Goal: Task Accomplishment & Management: Use online tool/utility

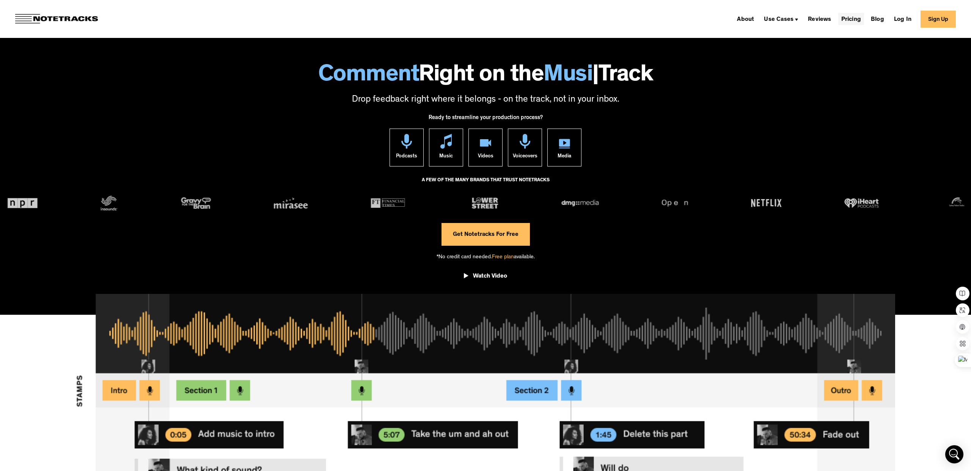
click at [848, 20] on link "Pricing" at bounding box center [851, 19] width 26 height 12
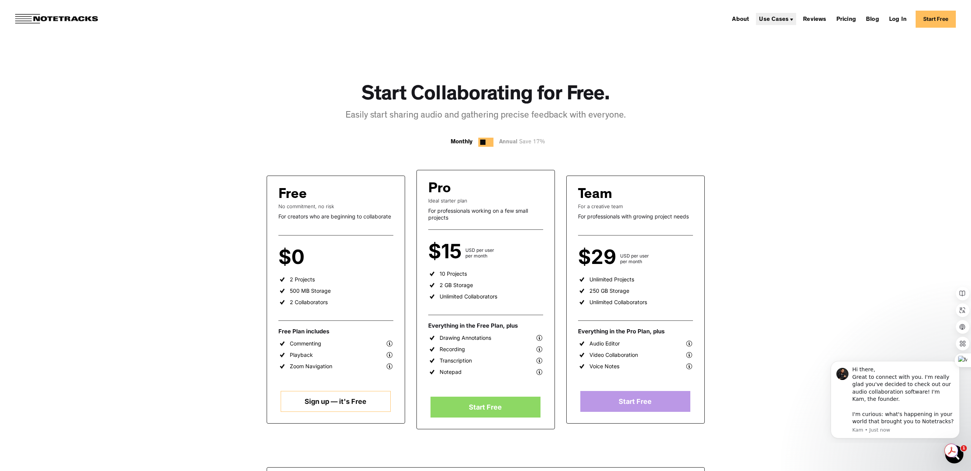
click at [779, 21] on div "Use Cases" at bounding box center [774, 20] width 30 height 6
click at [773, 86] on link "Video" at bounding box center [768, 81] width 23 height 15
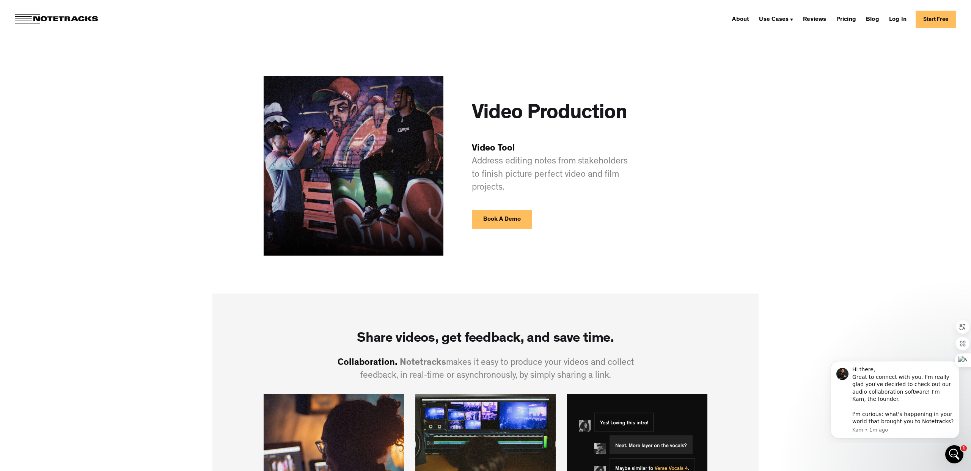
click at [87, 18] on img at bounding box center [56, 19] width 83 height 10
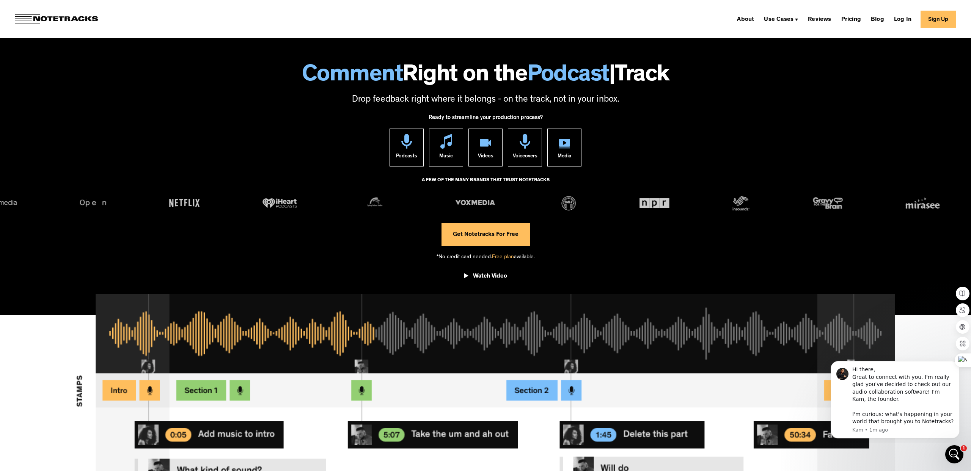
click at [507, 239] on link "Get Notetracks For Free" at bounding box center [485, 234] width 88 height 23
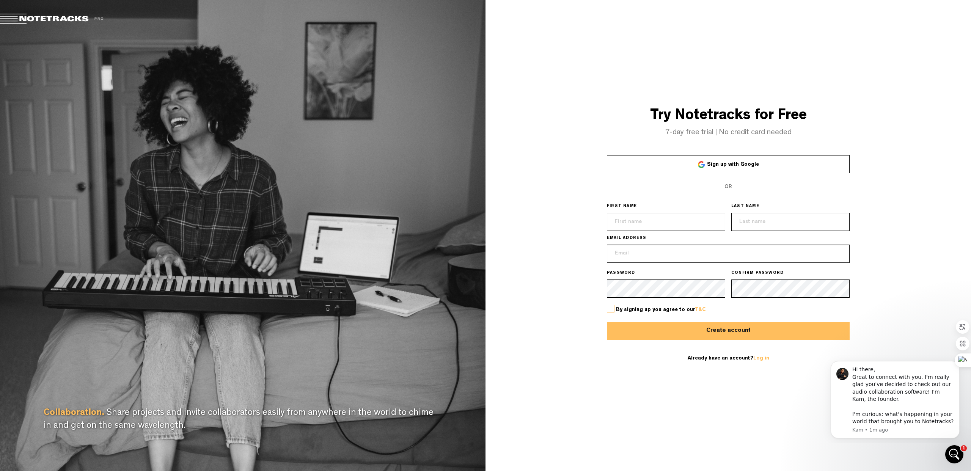
click at [705, 167] on div at bounding box center [701, 164] width 7 height 7
click at [723, 162] on span "Sign up with Google" at bounding box center [733, 164] width 52 height 5
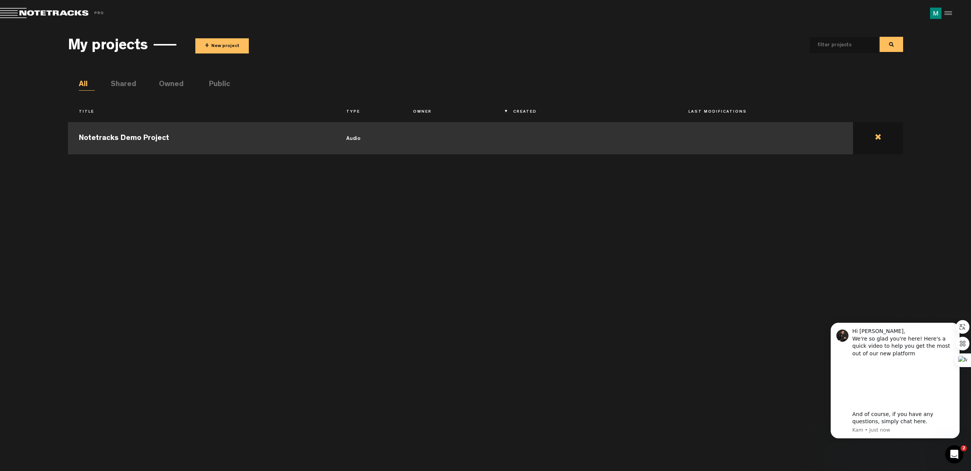
click at [880, 140] on td at bounding box center [878, 137] width 50 height 34
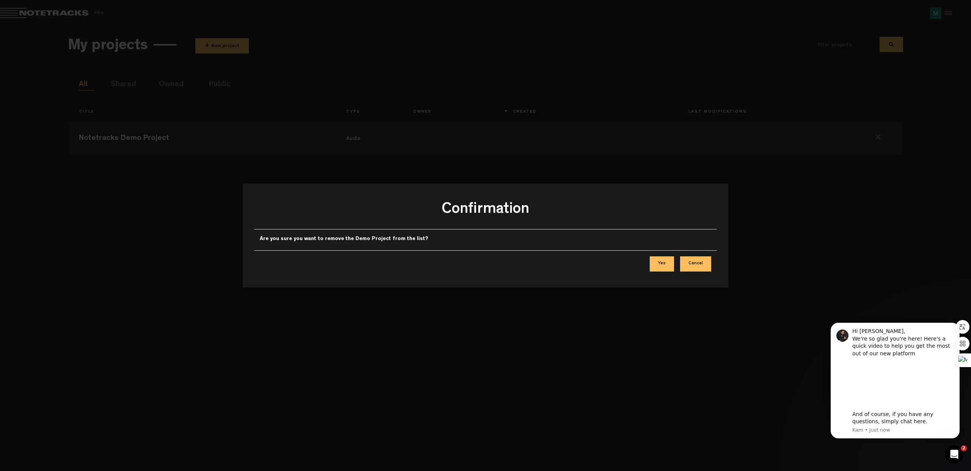
click at [656, 267] on button "Yes" at bounding box center [662, 263] width 24 height 15
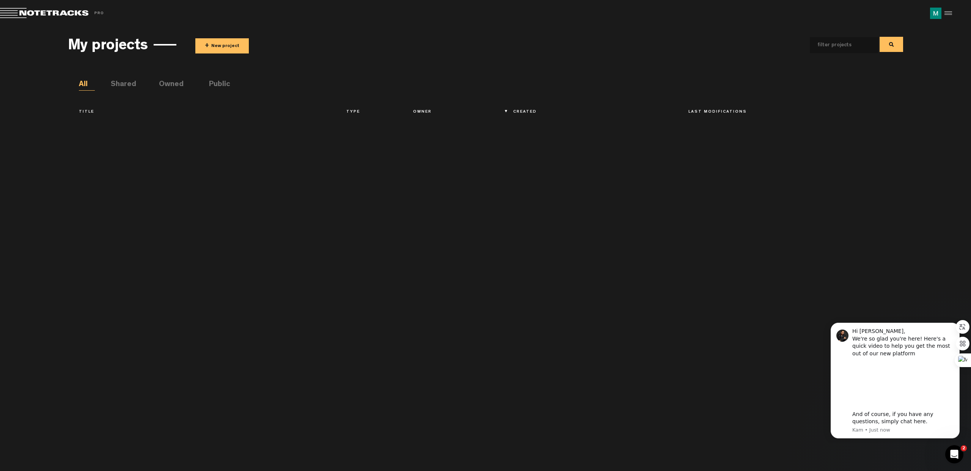
click at [221, 42] on button "+ New project" at bounding box center [221, 45] width 53 height 15
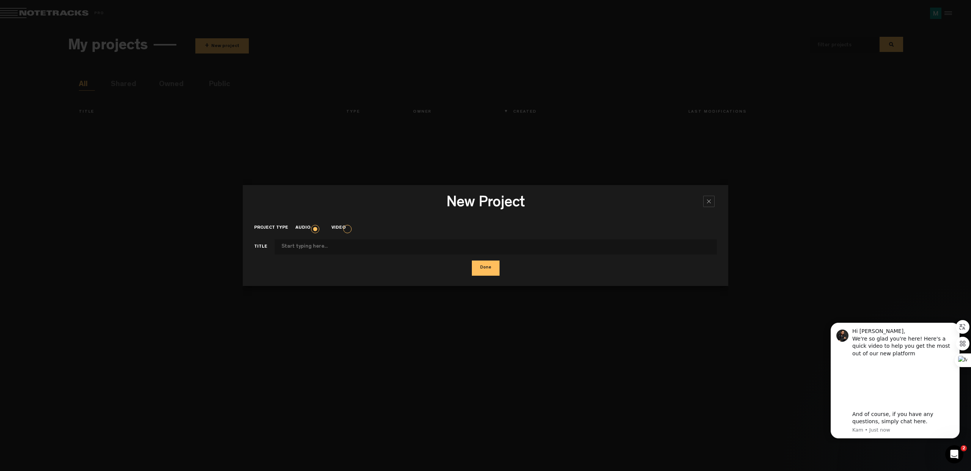
click at [319, 247] on input "Project type" at bounding box center [496, 246] width 442 height 15
type input "T"
type input "Yamaha"
click at [347, 230] on label "Video" at bounding box center [342, 228] width 22 height 6
click at [0, 0] on input "Video" at bounding box center [0, 0] width 0 height 0
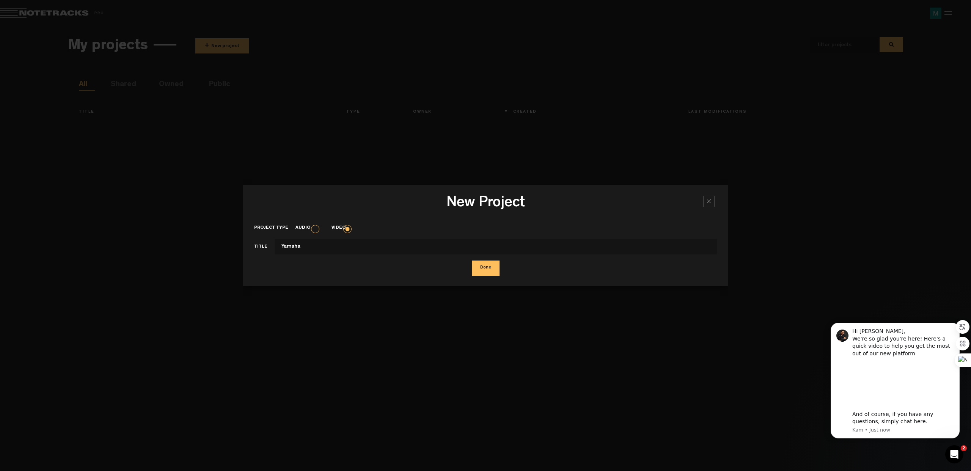
click at [487, 272] on button "Done" at bounding box center [486, 268] width 28 height 15
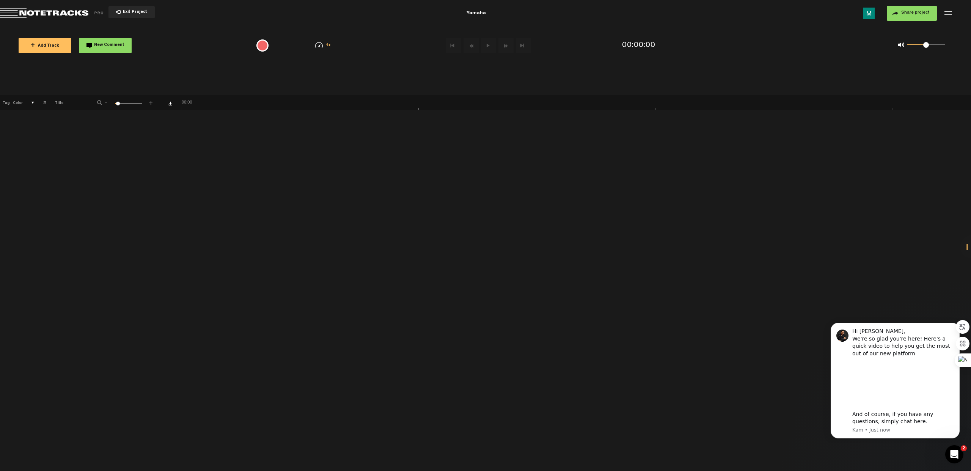
click at [63, 50] on button "+ Add Track" at bounding box center [45, 45] width 53 height 15
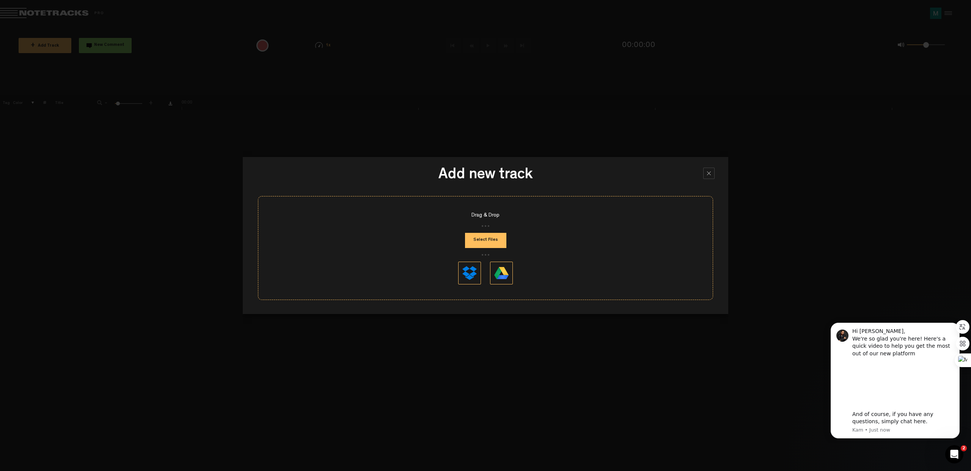
click at [481, 244] on button "Select Files" at bounding box center [485, 240] width 41 height 15
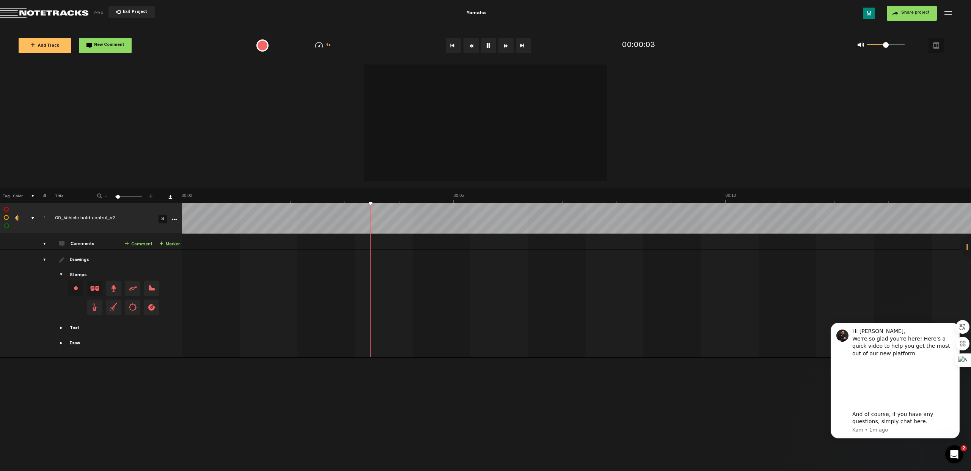
drag, startPoint x: 118, startPoint y: 197, endPoint x: 113, endPoint y: 197, distance: 4.9
click at [113, 197] on div "- 1 100 1 +" at bounding box center [125, 196] width 75 height 7
click at [345, 203] on img at bounding box center [576, 198] width 789 height 11
click at [939, 45] on button "Video options" at bounding box center [935, 45] width 15 height 15
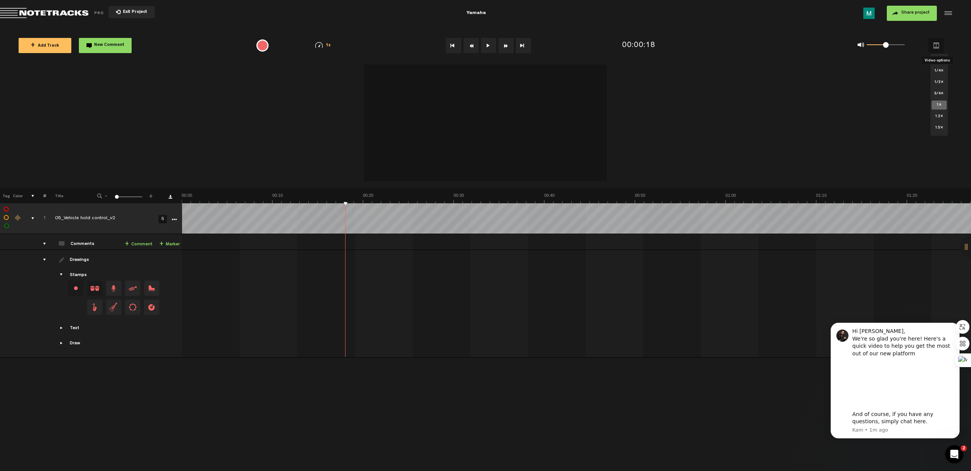
click at [939, 45] on button "Video options" at bounding box center [935, 45] width 15 height 15
click at [347, 91] on div at bounding box center [485, 124] width 971 height 129
click at [586, 174] on video at bounding box center [485, 120] width 243 height 121
click at [228, 159] on div at bounding box center [485, 124] width 971 height 129
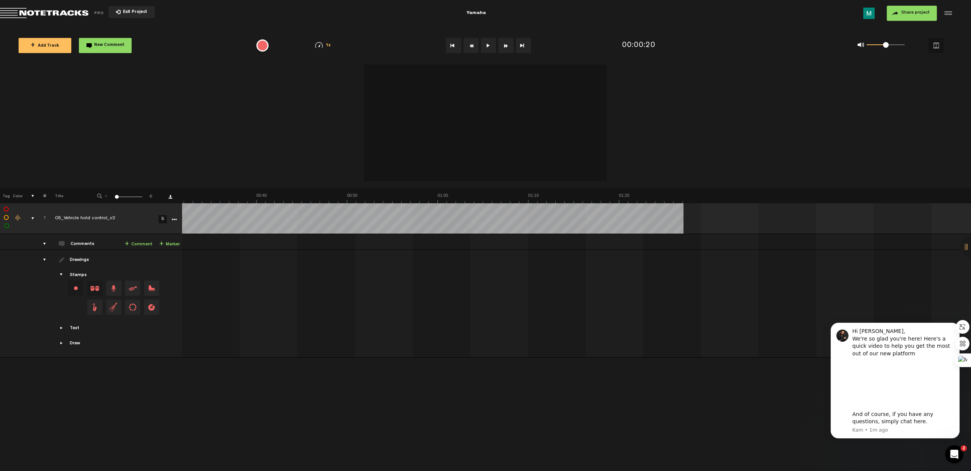
click at [116, 197] on span at bounding box center [117, 197] width 4 height 4
click at [297, 198] on img at bounding box center [288, 198] width 789 height 11
click at [229, 167] on div at bounding box center [485, 124] width 971 height 129
click at [129, 78] on div at bounding box center [485, 124] width 971 height 129
click at [128, 9] on button "Exit Project" at bounding box center [131, 12] width 46 height 12
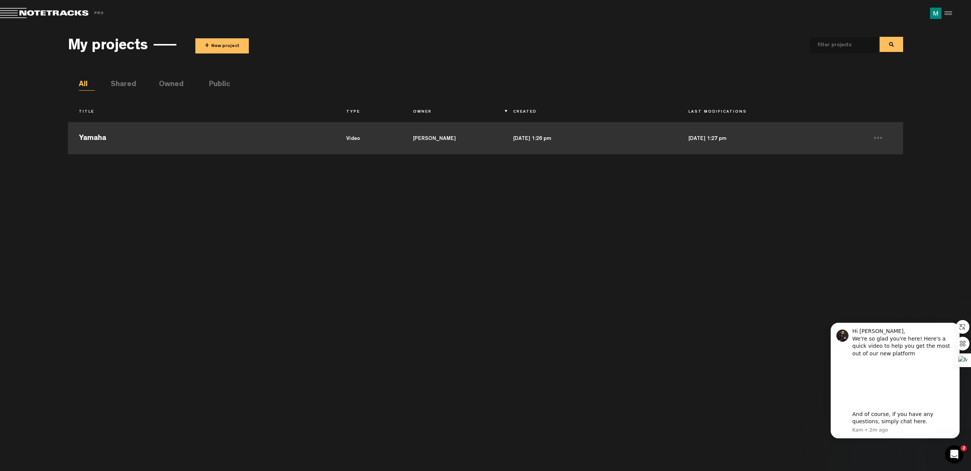
click at [190, 141] on td "Yamaha" at bounding box center [201, 137] width 267 height 34
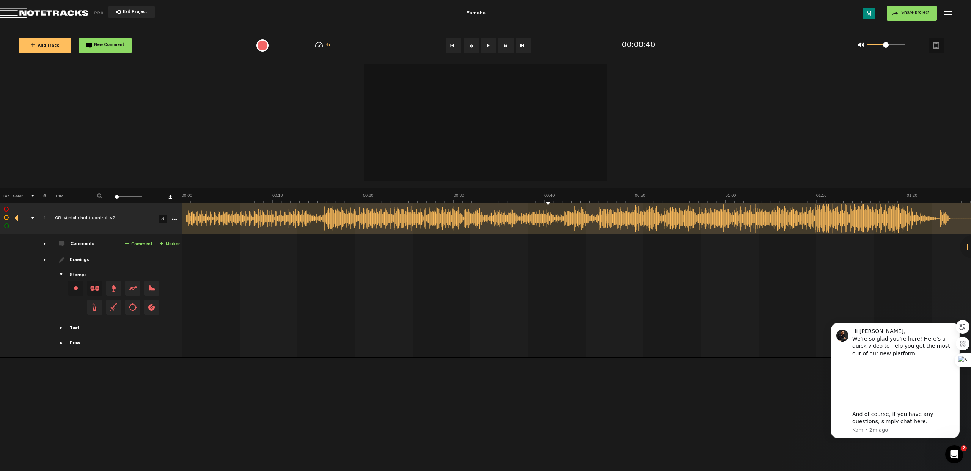
click at [948, 13] on div at bounding box center [946, 13] width 11 height 11
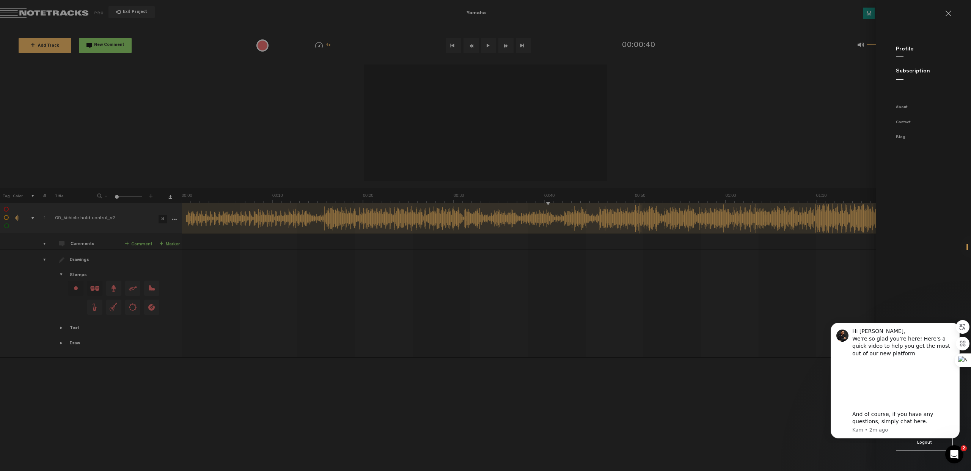
click at [948, 13] on link at bounding box center [951, 14] width 12 height 6
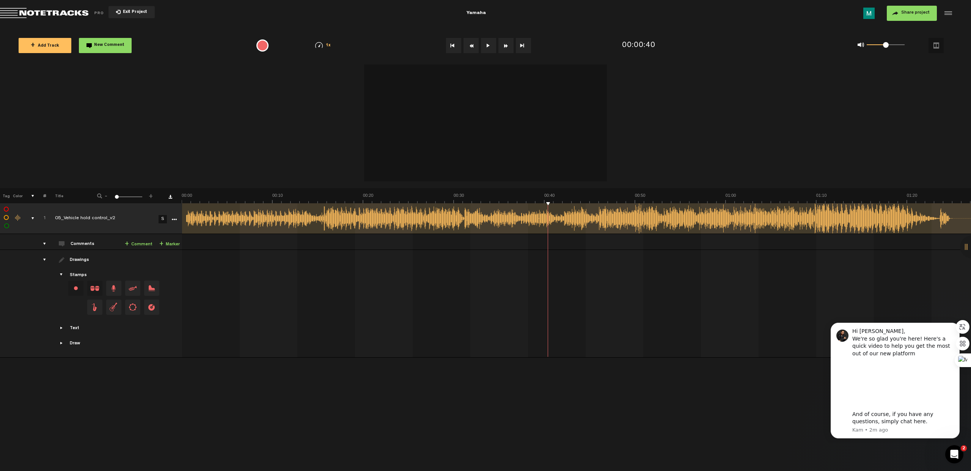
click at [937, 46] on button "Video options" at bounding box center [935, 45] width 15 height 15
click at [238, 226] on rect at bounding box center [576, 218] width 789 height 30
click at [261, 222] on line at bounding box center [261, 218] width 0 height 11
click at [106, 214] on td "05_Vehicle hold control_v2" at bounding box center [95, 218] width 99 height 31
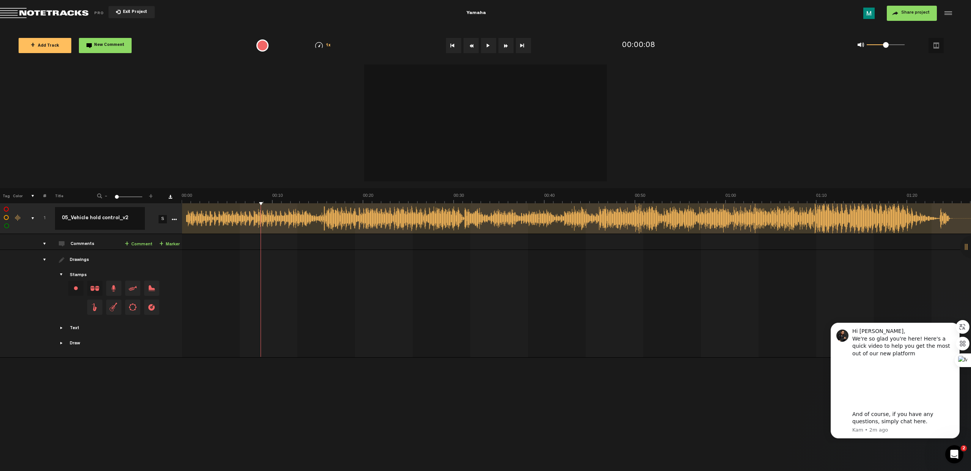
click at [35, 229] on td "1" at bounding box center [41, 218] width 12 height 31
click at [118, 210] on td "05_Vehicle hold control_v2" at bounding box center [95, 218] width 99 height 31
click at [174, 218] on icon "More" at bounding box center [173, 219] width 5 height 5
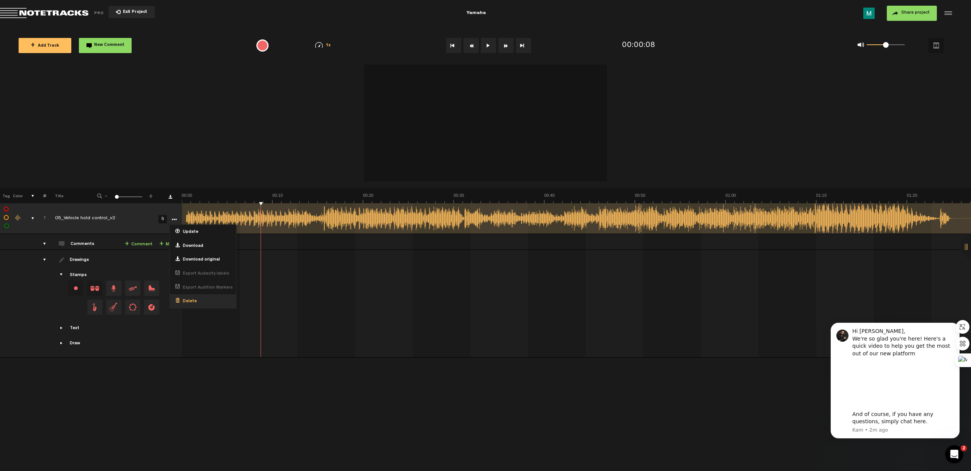
click at [194, 302] on span "Delete" at bounding box center [188, 301] width 17 height 6
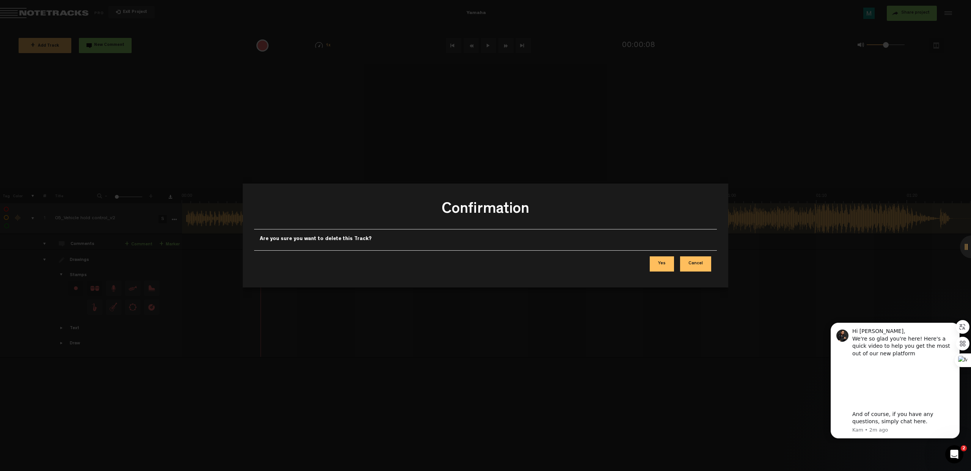
click at [664, 267] on button "Yes" at bounding box center [662, 263] width 24 height 15
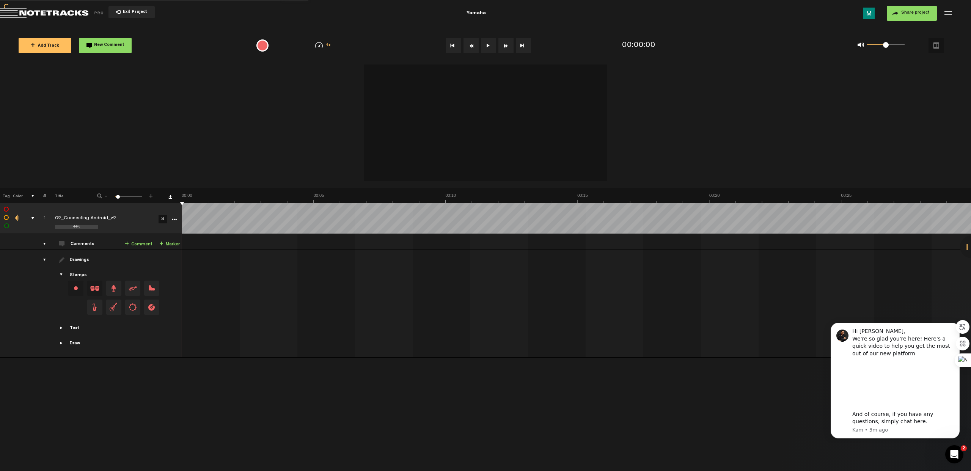
click at [106, 197] on span "-" at bounding box center [106, 195] width 6 height 5
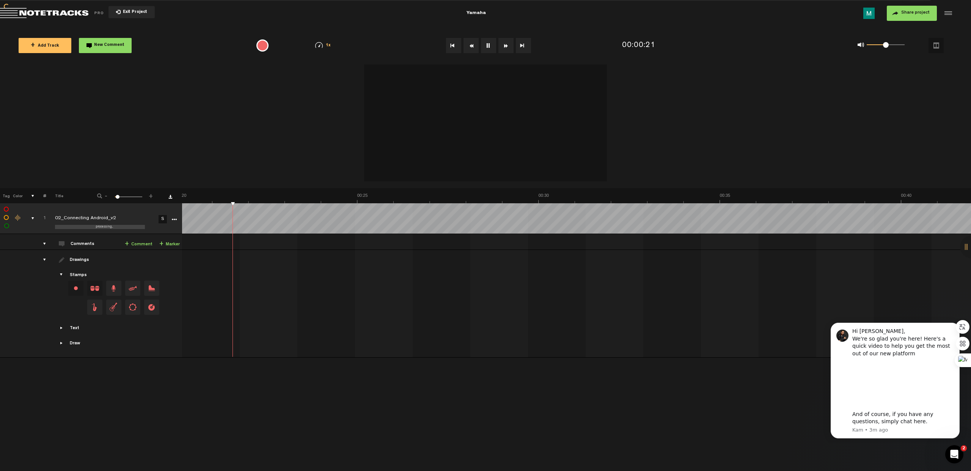
click at [106, 197] on span "-" at bounding box center [106, 195] width 6 height 5
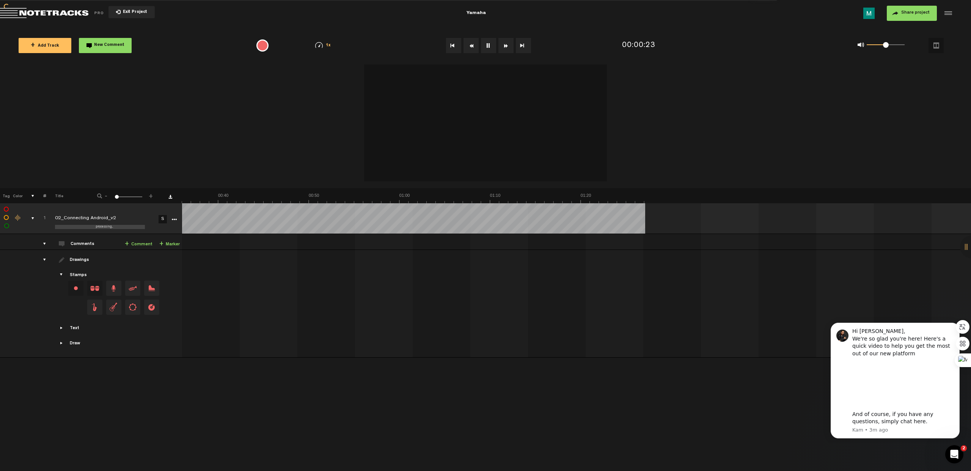
scroll to position [0, 973]
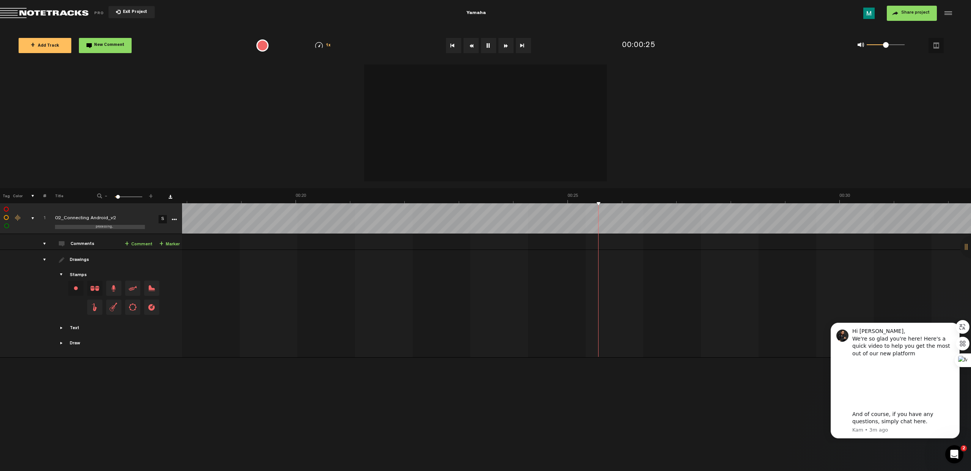
click at [107, 197] on span "-" at bounding box center [106, 195] width 6 height 5
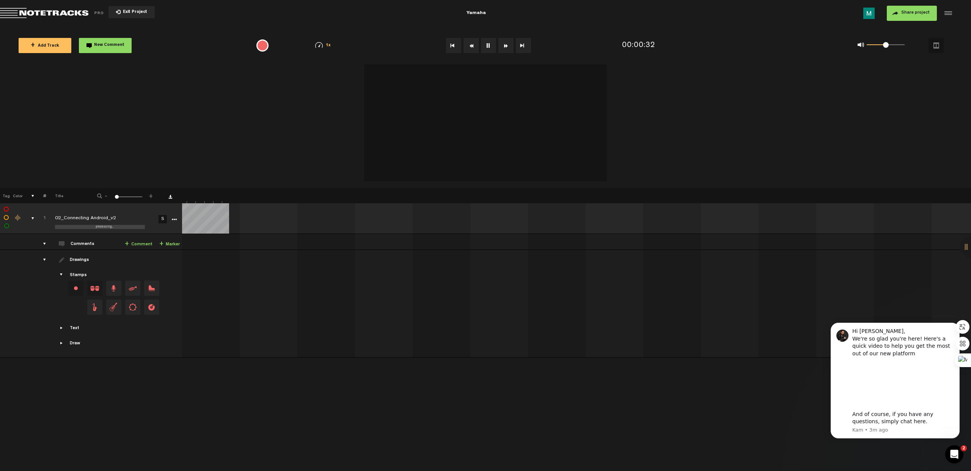
scroll to position [0, 742]
click at [116, 198] on span at bounding box center [117, 197] width 4 height 4
click at [150, 197] on span "+" at bounding box center [151, 195] width 6 height 5
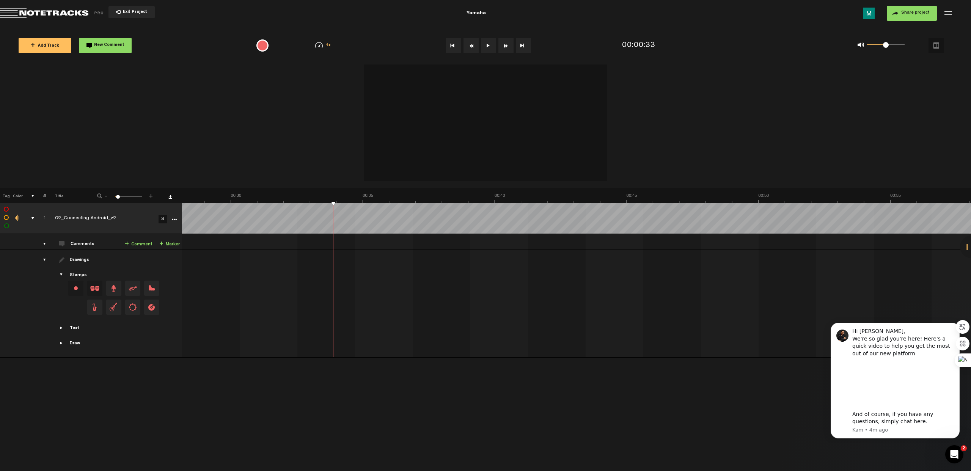
click at [138, 68] on div at bounding box center [485, 124] width 971 height 129
click at [176, 219] on icon "More" at bounding box center [173, 219] width 5 height 5
click at [191, 300] on span "Delete" at bounding box center [188, 301] width 17 height 6
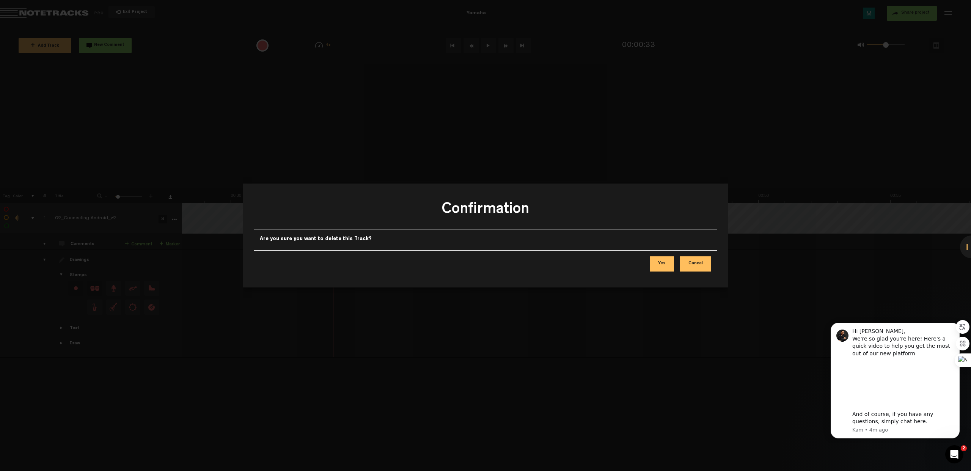
click at [667, 267] on button "Yes" at bounding box center [662, 263] width 24 height 15
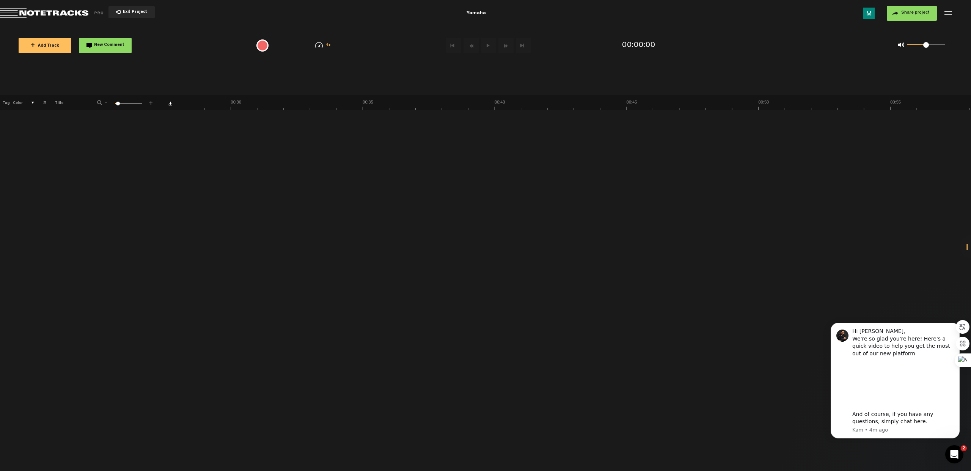
click at [948, 13] on div at bounding box center [946, 13] width 11 height 11
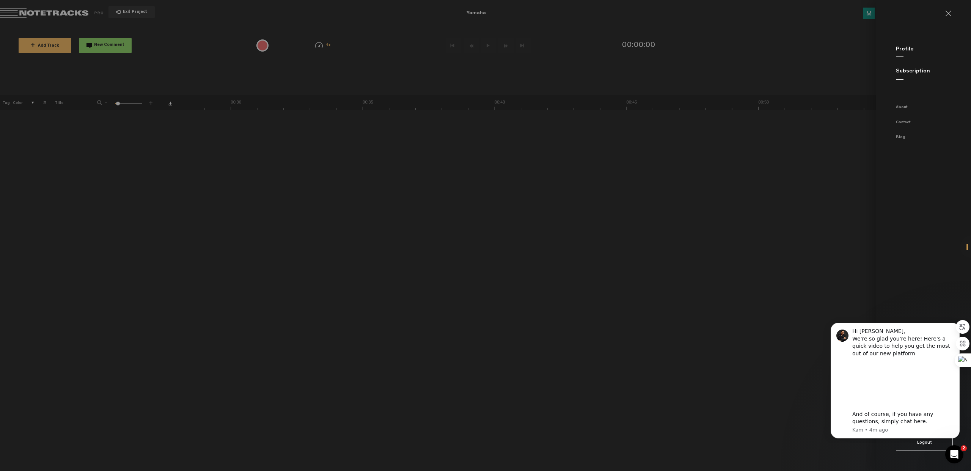
click at [948, 15] on link at bounding box center [951, 14] width 12 height 6
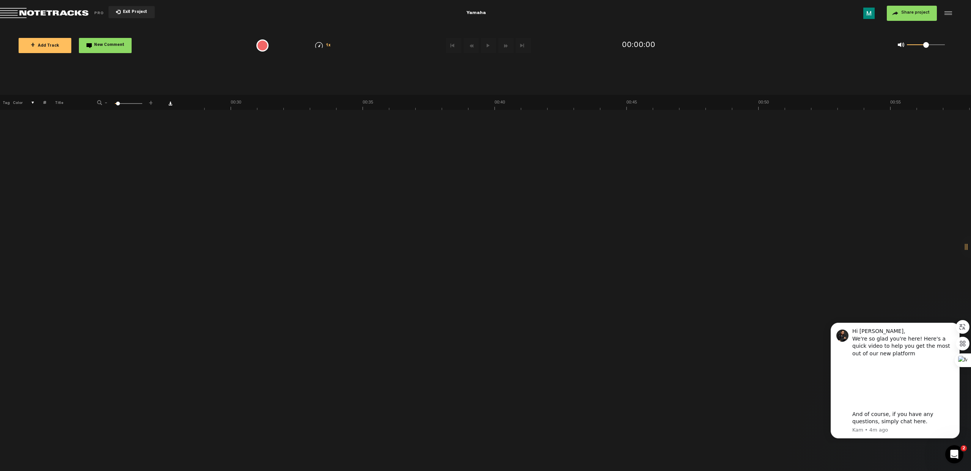
click at [15, 14] on span "Return to Project List" at bounding box center [53, 13] width 106 height 11
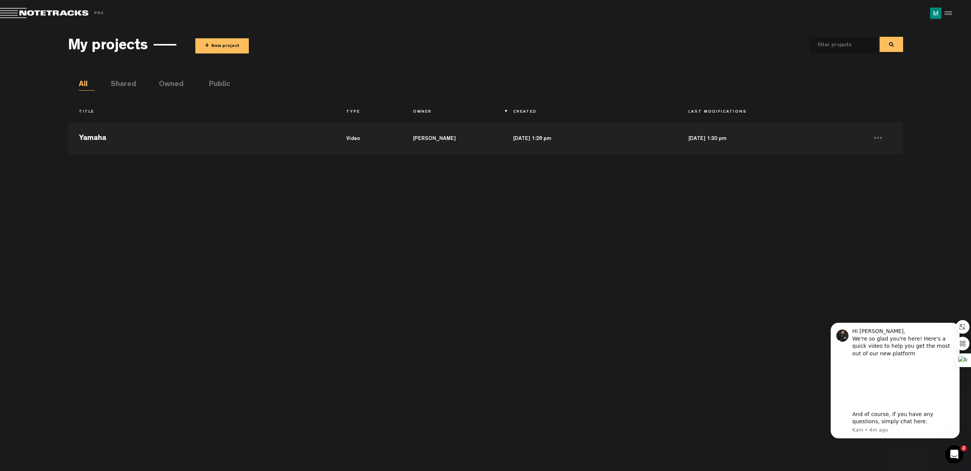
click at [953, 15] on md-toolbar "Exit Project Share project Save project" at bounding box center [485, 13] width 971 height 27
click at [948, 15] on div at bounding box center [946, 13] width 11 height 11
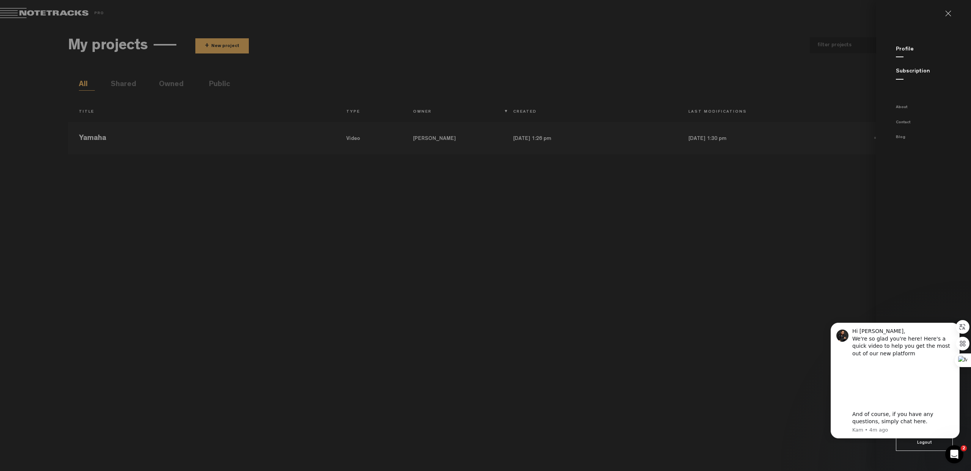
click at [949, 17] on md-sidenav "Profile Subscription About Contact Blog Logout" at bounding box center [923, 235] width 95 height 471
click at [948, 15] on link at bounding box center [951, 14] width 12 height 6
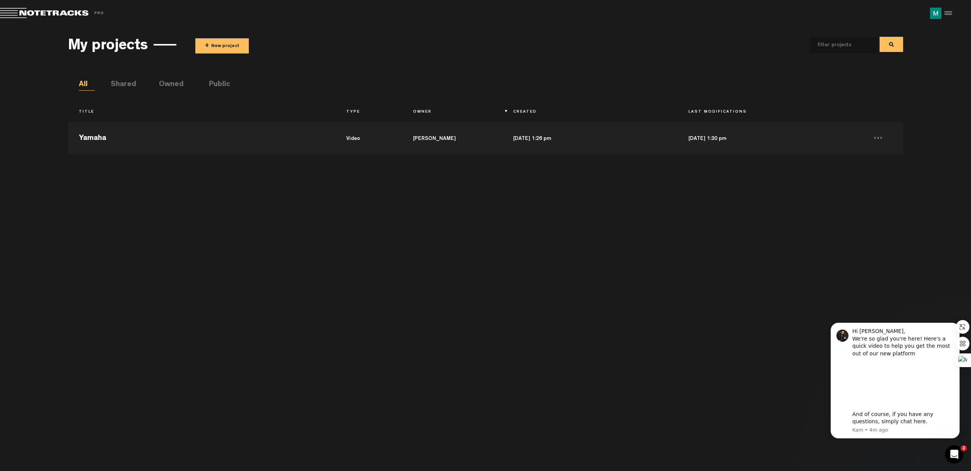
click at [934, 16] on img at bounding box center [935, 13] width 11 height 11
click at [937, 19] on md-toolbar "Exit Project Share project Save project" at bounding box center [485, 13] width 971 height 27
click at [945, 17] on div at bounding box center [946, 13] width 11 height 11
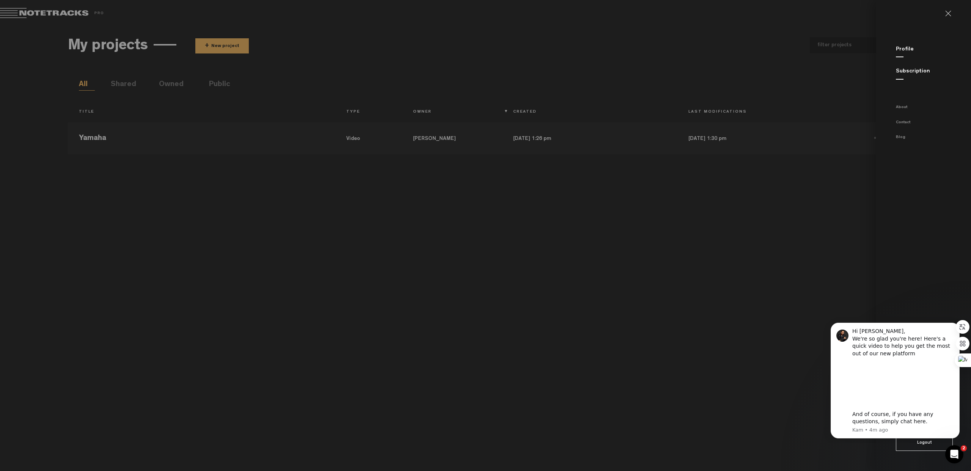
click at [909, 48] on link "Profile" at bounding box center [905, 50] width 18 height 6
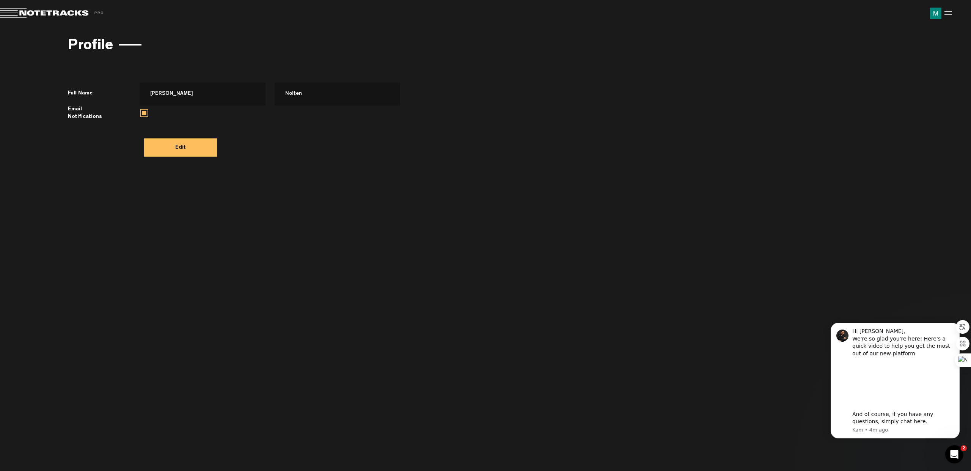
click at [176, 150] on button "Edit" at bounding box center [180, 147] width 73 height 18
click at [386, 156] on button "Cancel" at bounding box center [378, 147] width 36 height 18
click at [952, 19] on md-toolbar "Exit Project Share project Save project" at bounding box center [485, 13] width 971 height 27
click at [948, 15] on div at bounding box center [946, 13] width 11 height 11
click at [911, 441] on html "Hi [PERSON_NAME], We're so glad you're here! Here's a quick video to help you g…" at bounding box center [895, 379] width 152 height 127
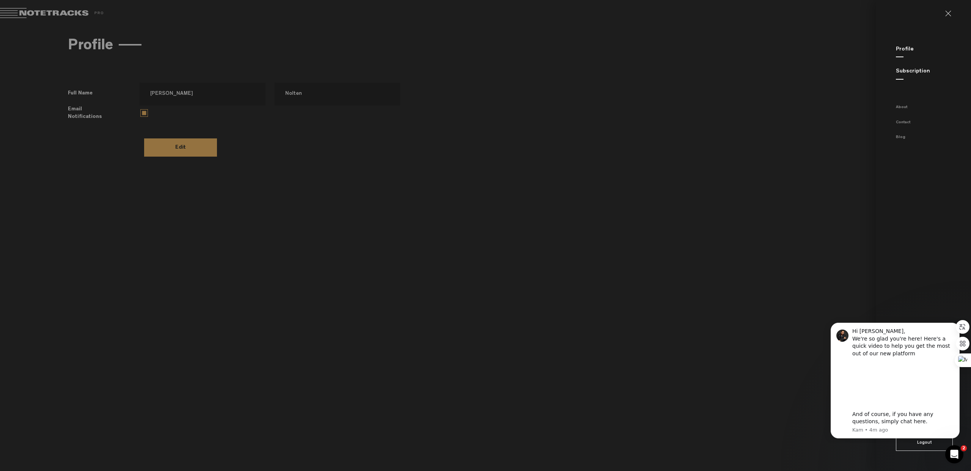
click at [915, 444] on button "Logout" at bounding box center [924, 443] width 57 height 15
